Goal: Browse casually: Explore the website without a specific task or goal

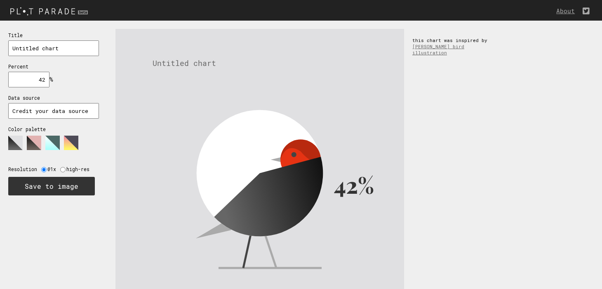
click at [67, 7] on img at bounding box center [50, 11] width 100 height 14
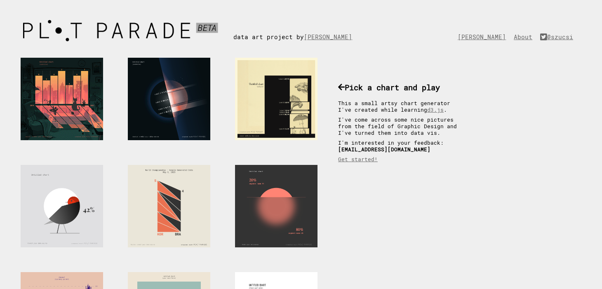
click at [78, 83] on div at bounding box center [62, 99] width 82 height 82
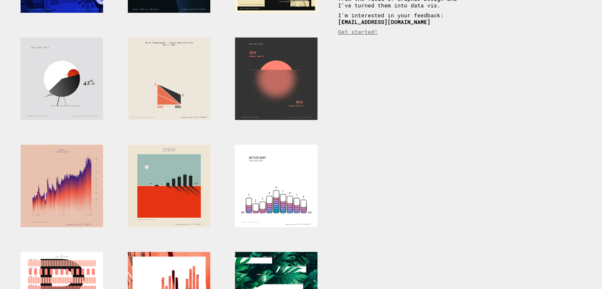
scroll to position [112, 0]
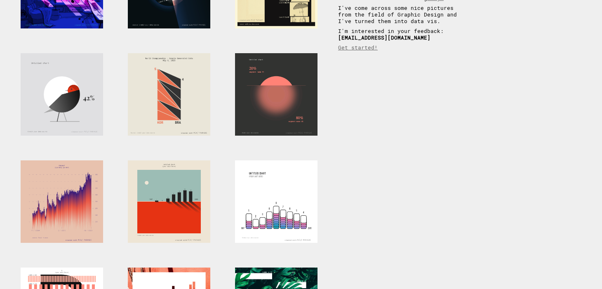
click at [282, 118] on div at bounding box center [276, 94] width 82 height 82
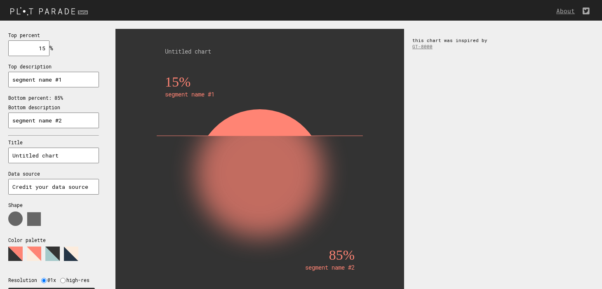
click at [43, 50] on input "15" at bounding box center [28, 48] width 41 height 16
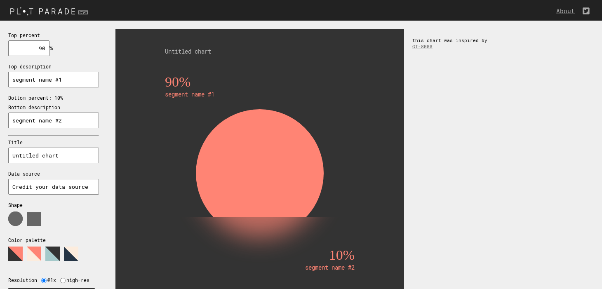
type input "90"
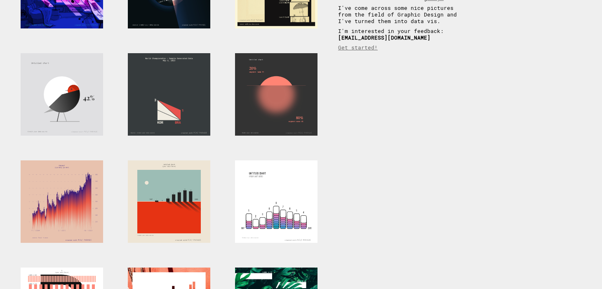
scroll to position [112, 0]
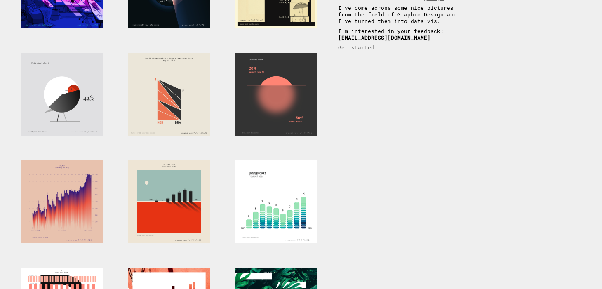
click at [270, 206] on div at bounding box center [276, 201] width 82 height 82
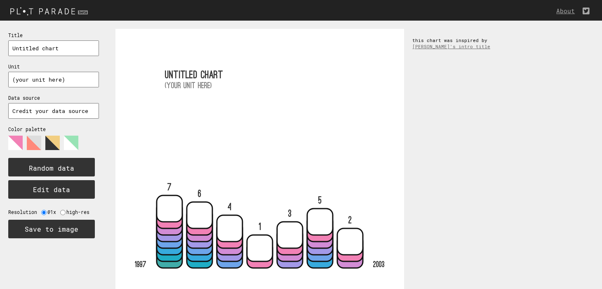
click at [77, 155] on icon at bounding box center [49, 146] width 82 height 21
click at [74, 162] on rect at bounding box center [51, 167] width 87 height 19
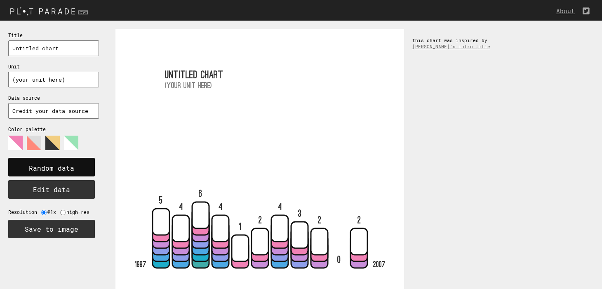
click at [74, 162] on rect at bounding box center [51, 167] width 87 height 19
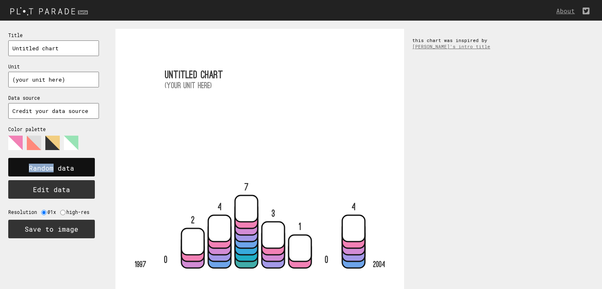
click at [74, 162] on rect at bounding box center [51, 167] width 87 height 19
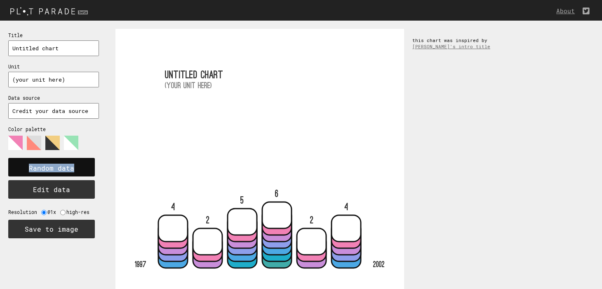
click at [74, 162] on rect at bounding box center [51, 167] width 87 height 19
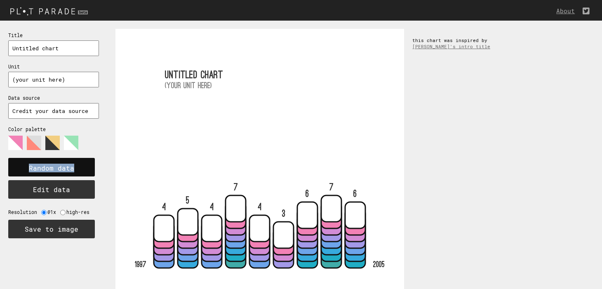
click at [74, 162] on rect at bounding box center [51, 167] width 87 height 19
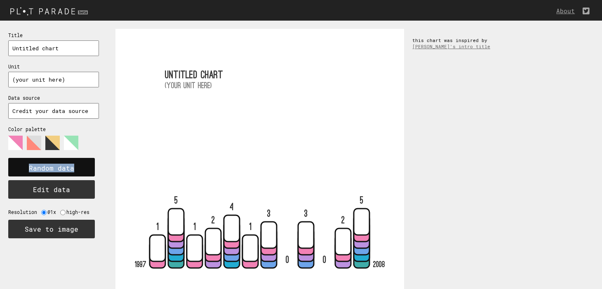
click at [74, 162] on rect at bounding box center [51, 167] width 87 height 19
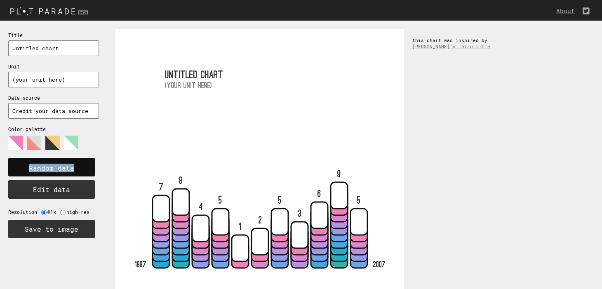
click at [74, 162] on rect at bounding box center [51, 167] width 87 height 19
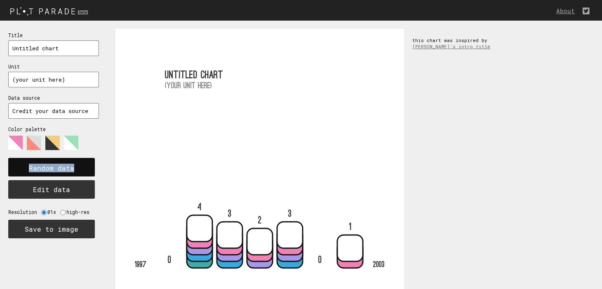
click at [74, 162] on rect at bounding box center [51, 167] width 87 height 19
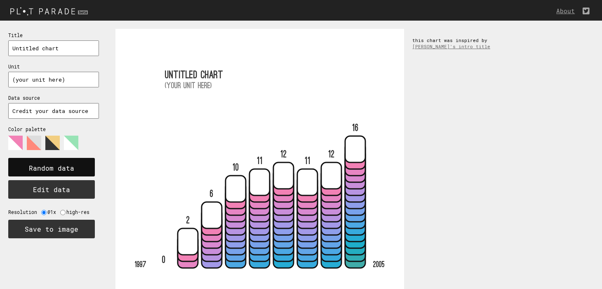
click at [74, 162] on rect at bounding box center [51, 167] width 87 height 19
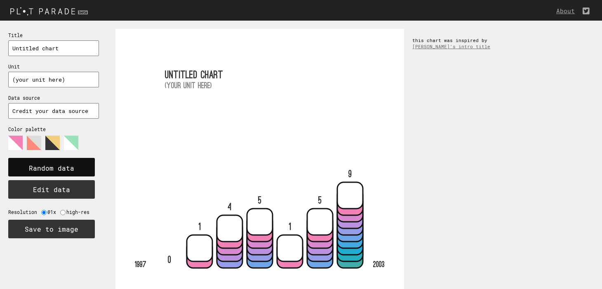
click at [74, 162] on rect at bounding box center [51, 167] width 87 height 19
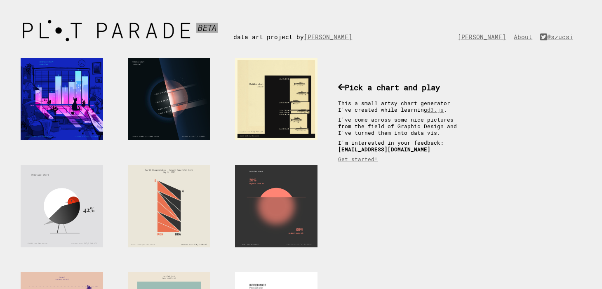
click at [254, 110] on div at bounding box center [276, 99] width 82 height 82
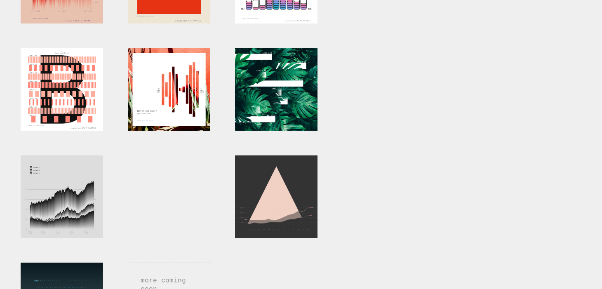
scroll to position [343, 0]
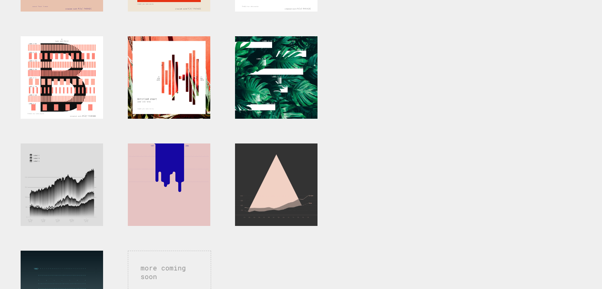
click at [174, 190] on div at bounding box center [169, 184] width 82 height 82
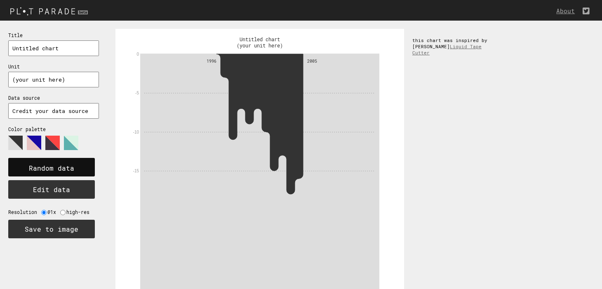
click at [54, 176] on div "Random data" at bounding box center [53, 168] width 91 height 20
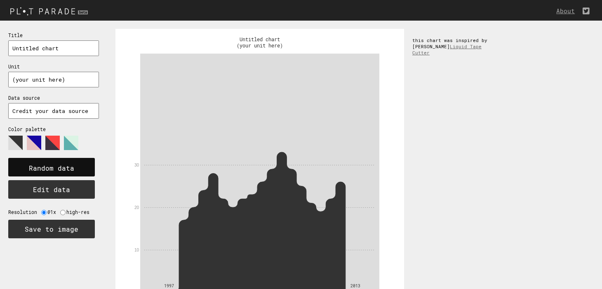
click at [54, 176] on div "Random data" at bounding box center [53, 168] width 91 height 20
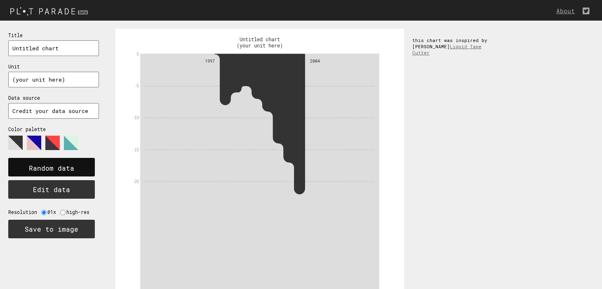
click at [54, 176] on div "Random data" at bounding box center [53, 168] width 91 height 20
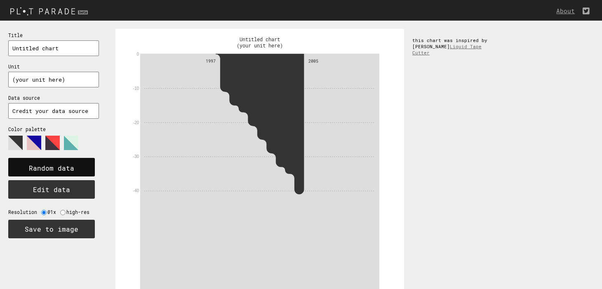
click at [54, 176] on div "Random data" at bounding box center [53, 168] width 91 height 20
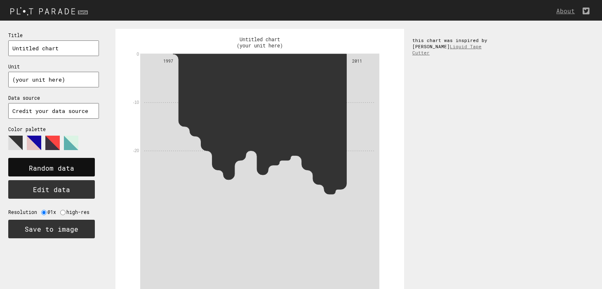
click at [54, 176] on div "Random data" at bounding box center [53, 168] width 91 height 20
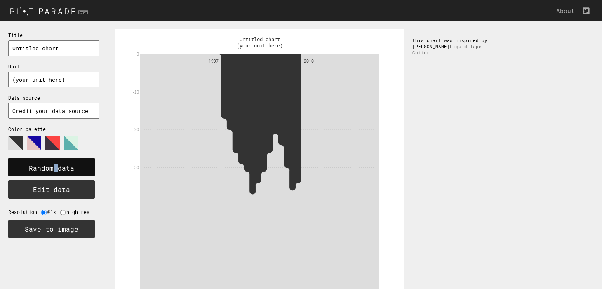
click at [54, 176] on div "Random data" at bounding box center [53, 168] width 91 height 20
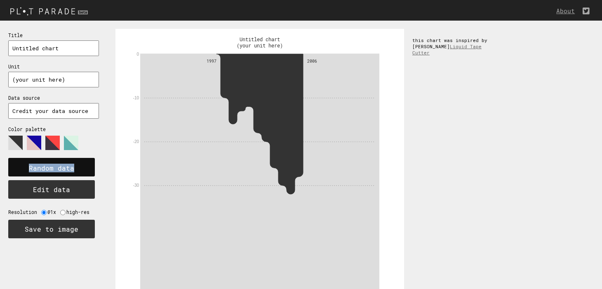
click at [54, 176] on div "Random data" at bounding box center [53, 168] width 91 height 20
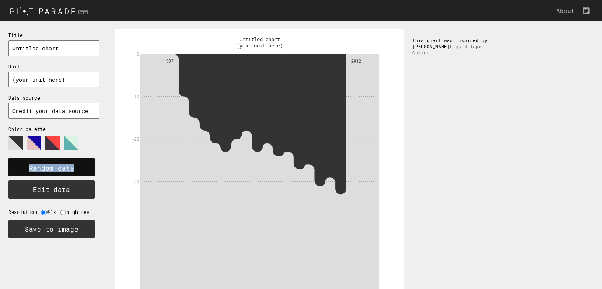
click at [54, 176] on div "Random data" at bounding box center [53, 168] width 91 height 20
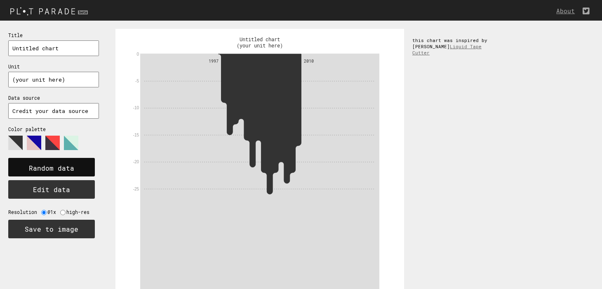
click at [54, 176] on rect at bounding box center [51, 167] width 87 height 19
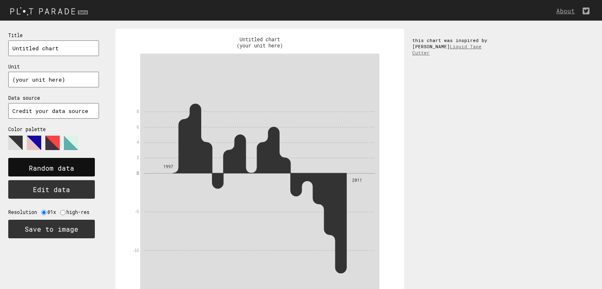
click at [54, 175] on rect at bounding box center [51, 167] width 87 height 19
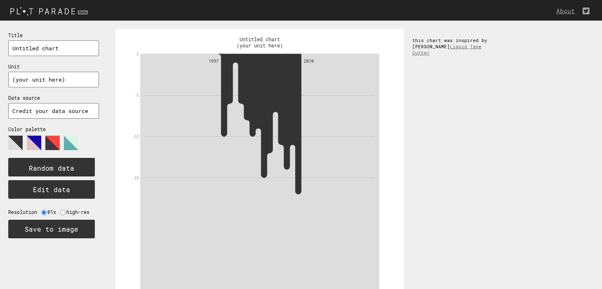
click at [35, 145] on polygon at bounding box center [34, 143] width 14 height 14
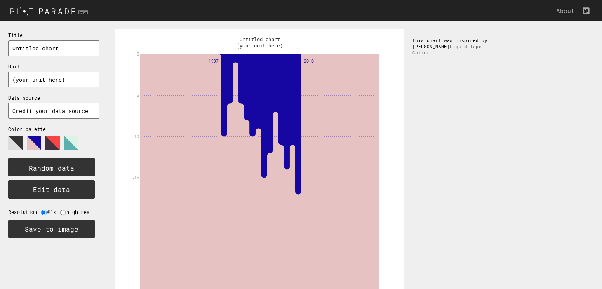
click at [51, 145] on polygon at bounding box center [52, 143] width 14 height 14
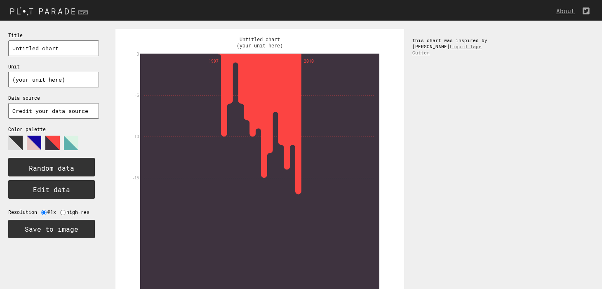
click at [71, 142] on polygon at bounding box center [71, 143] width 14 height 14
